Goal: Transaction & Acquisition: Purchase product/service

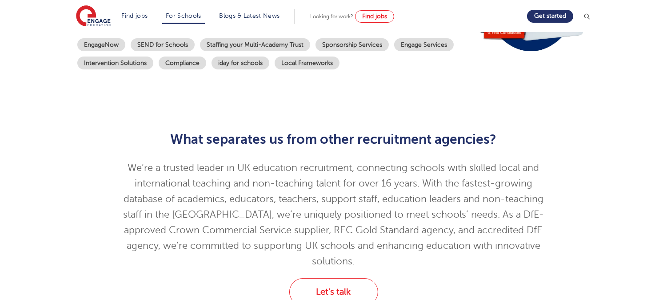
scroll to position [216, 0]
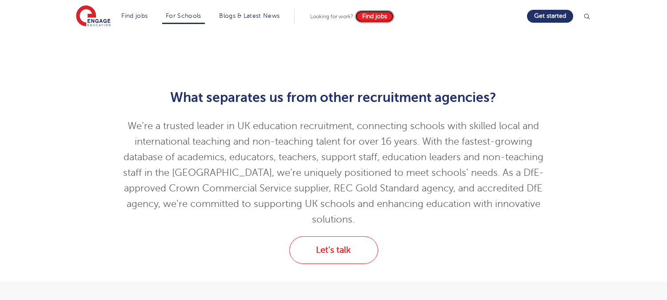
click at [368, 16] on link "Find jobs" at bounding box center [374, 16] width 39 height 12
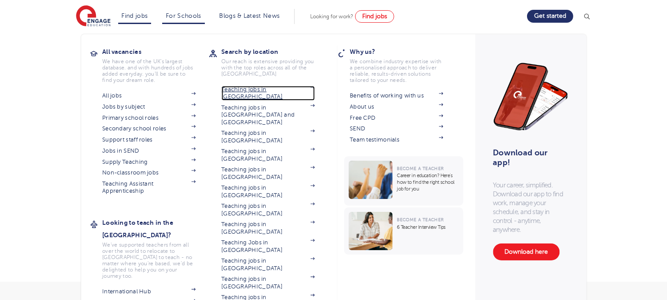
click at [270, 87] on link "Teaching jobs in [GEOGRAPHIC_DATA]" at bounding box center [267, 93] width 93 height 15
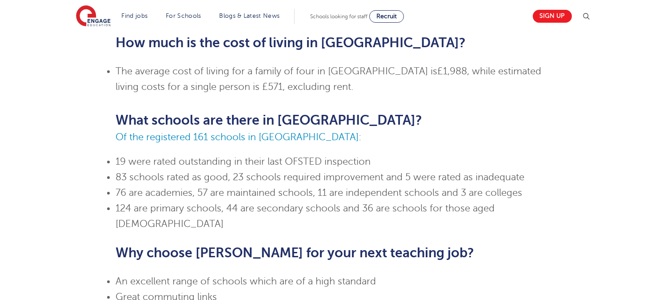
scroll to position [322, 0]
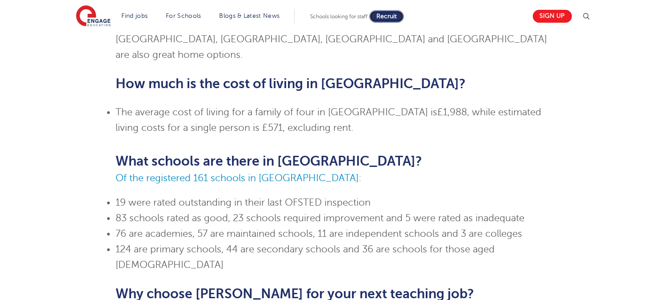
click at [404, 10] on link "Recruit" at bounding box center [386, 16] width 35 height 12
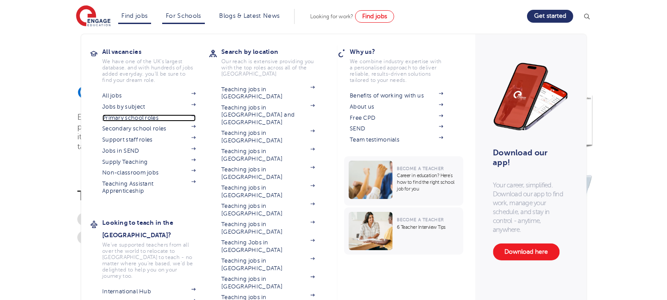
click at [116, 117] on link "Primary school roles" at bounding box center [148, 117] width 93 height 7
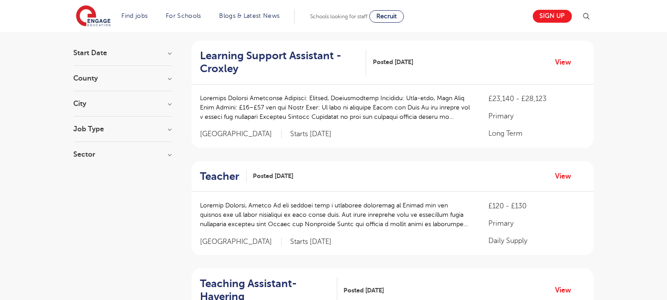
scroll to position [82, 0]
click at [229, 176] on h2 "Teacher" at bounding box center [219, 175] width 39 height 13
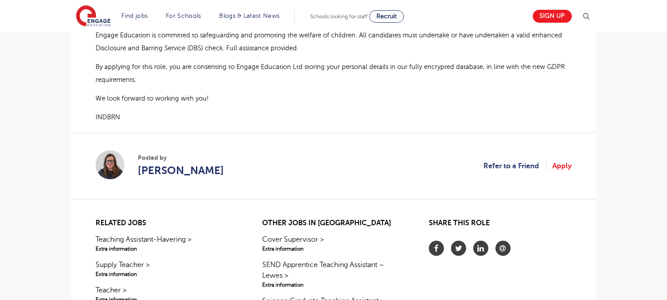
scroll to position [895, 0]
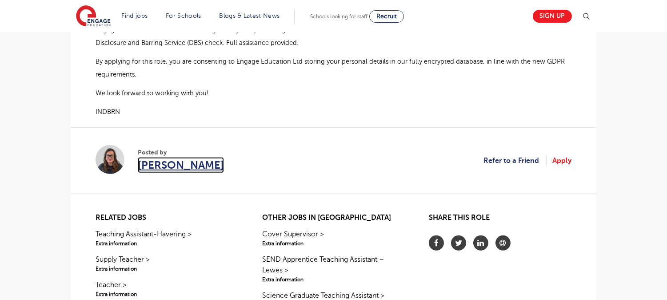
click at [154, 157] on span "[PERSON_NAME]" at bounding box center [181, 165] width 86 height 16
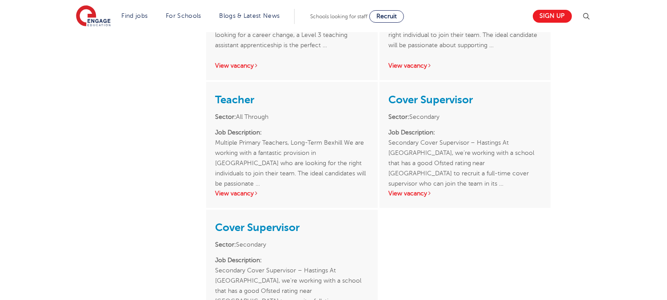
scroll to position [394, 0]
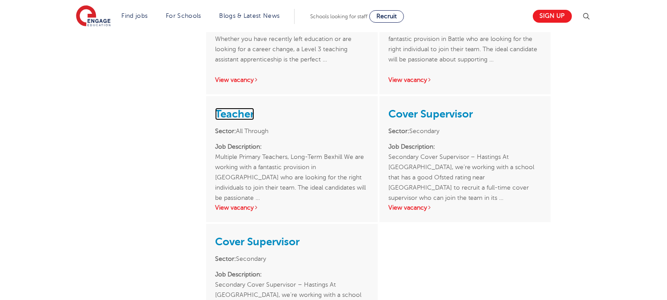
click at [235, 108] on link "Teacher" at bounding box center [234, 114] width 39 height 12
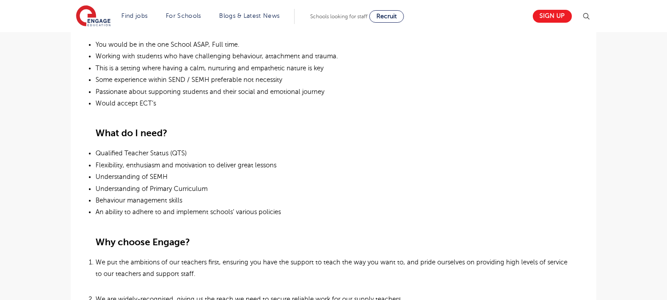
scroll to position [367, 0]
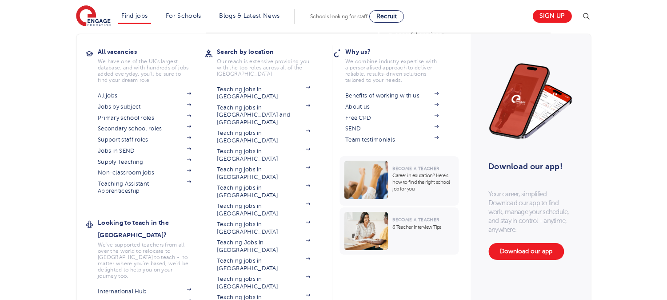
scroll to position [300, 0]
